Goal: Use online tool/utility: Utilize a website feature to perform a specific function

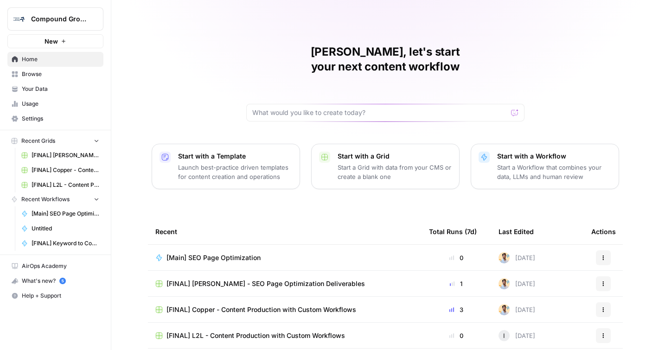
click at [44, 23] on span "Compound Growth" at bounding box center [59, 18] width 56 height 9
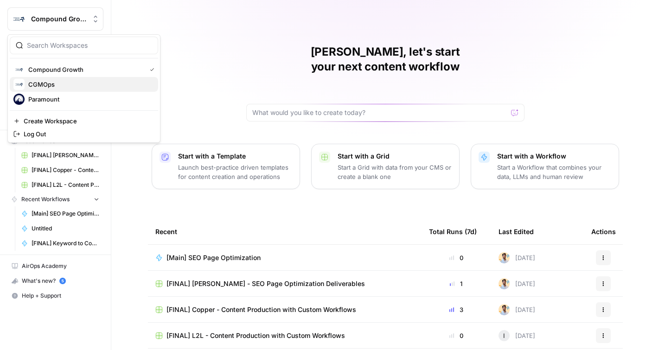
click at [68, 86] on span "CGMOps" at bounding box center [89, 84] width 122 height 9
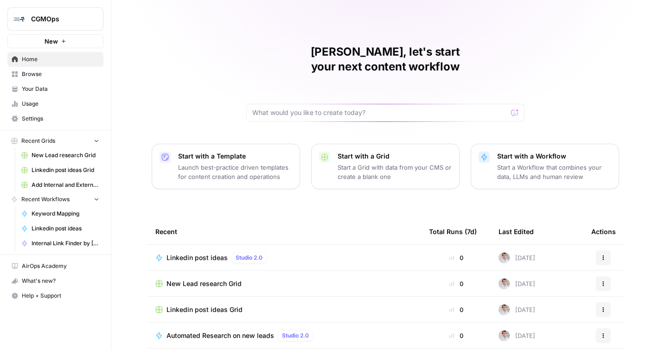
scroll to position [77, 0]
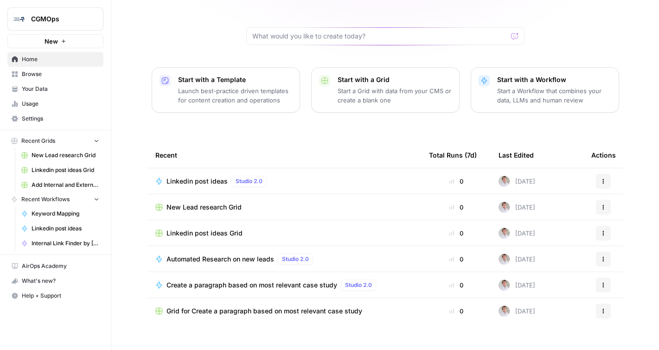
click at [218, 203] on span "New Lead research Grid" at bounding box center [204, 207] width 75 height 9
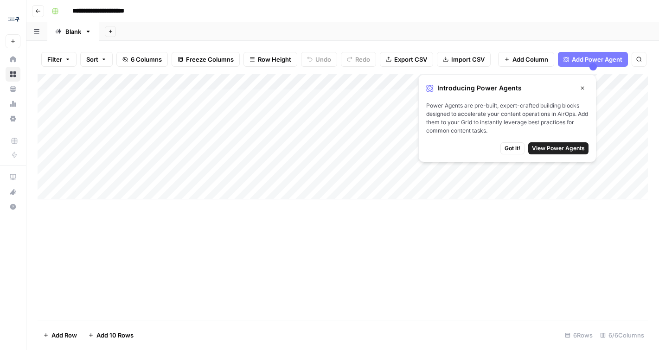
click at [582, 86] on icon "button" at bounding box center [583, 88] width 6 height 6
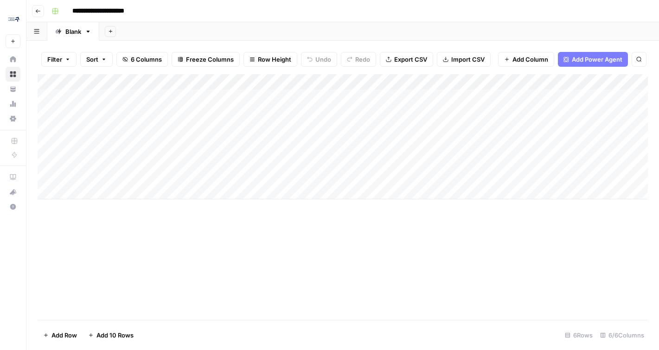
click at [581, 56] on span "Add Power Agent" at bounding box center [597, 59] width 51 height 9
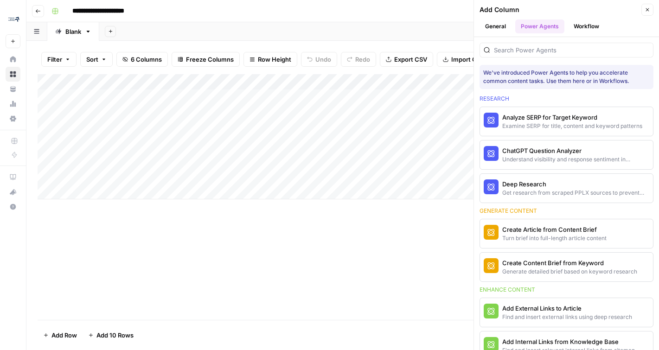
click at [649, 11] on icon "button" at bounding box center [648, 10] width 6 height 6
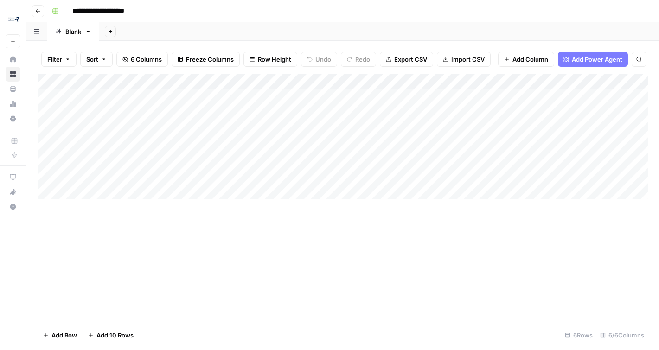
click at [37, 10] on icon "button" at bounding box center [38, 11] width 6 height 6
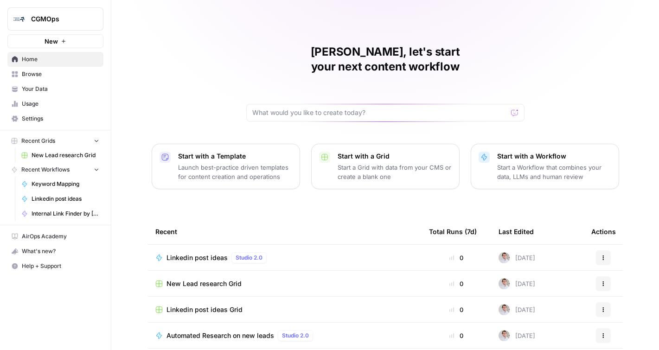
click at [227, 330] on div "Automated Research on new leads Studio 2.0" at bounding box center [242, 335] width 150 height 11
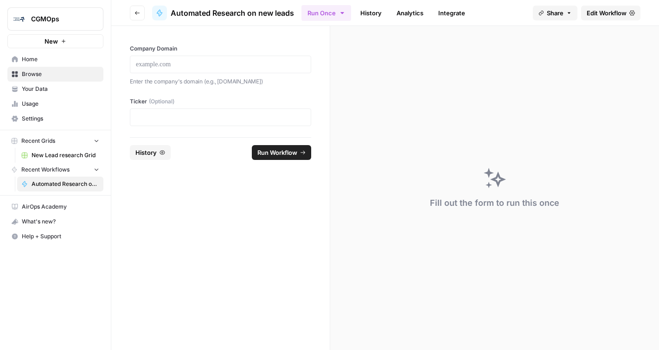
click at [615, 11] on span "Edit Workflow" at bounding box center [607, 12] width 40 height 9
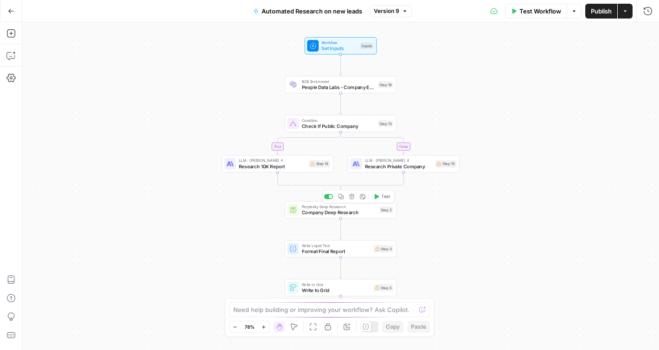
click at [353, 210] on span "Company Deep Research" at bounding box center [339, 212] width 75 height 7
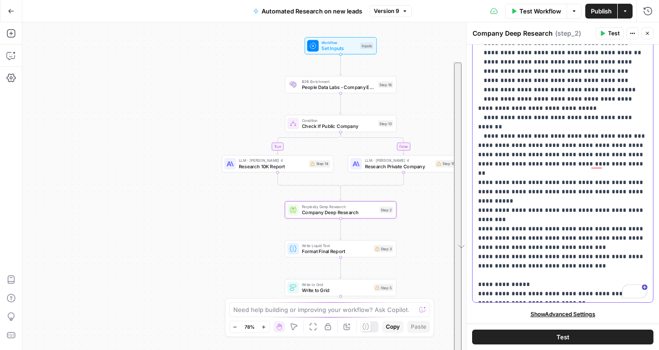
scroll to position [0, 0]
drag, startPoint x: 478, startPoint y: 70, endPoint x: 636, endPoint y: 364, distance: 333.9
click at [636, 350] on html "CGMOps New Home Browse Your Data Usage Settings Recent Grids New Lead research …" at bounding box center [329, 175] width 659 height 350
copy p "**********"
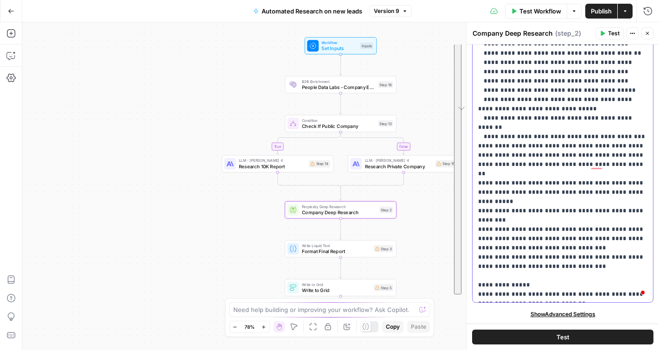
click at [550, 82] on p "**********" at bounding box center [562, 113] width 169 height 371
